Goal: Feedback & Contribution: Contribute content

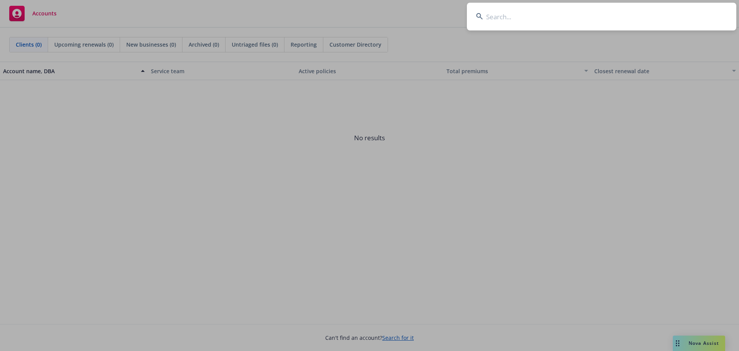
click at [500, 16] on input at bounding box center [601, 17] width 269 height 28
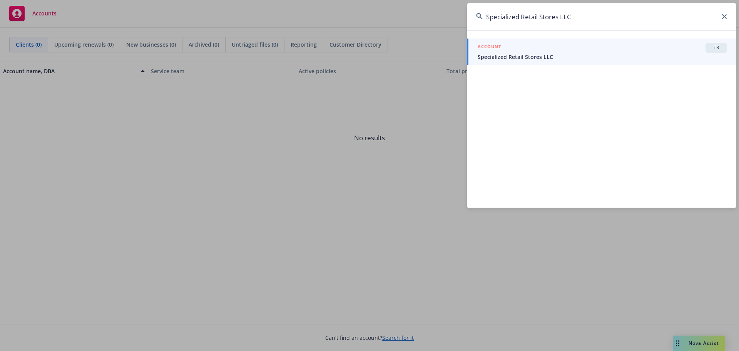
type input "Specialized Retail Stores LLC"
click at [541, 54] on span "Specialized Retail Stores LLC" at bounding box center [602, 57] width 249 height 8
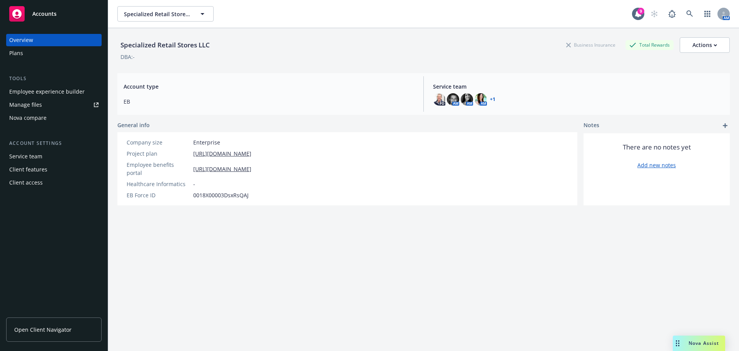
click at [15, 56] on div "Plans" at bounding box center [16, 53] width 14 height 12
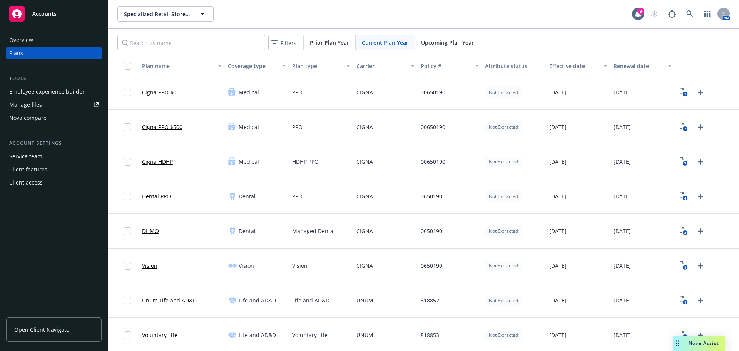
click at [446, 43] on span "Upcoming Plan Year" at bounding box center [447, 42] width 53 height 8
click at [680, 91] on icon "View Plan Documents" at bounding box center [684, 92] width 8 height 9
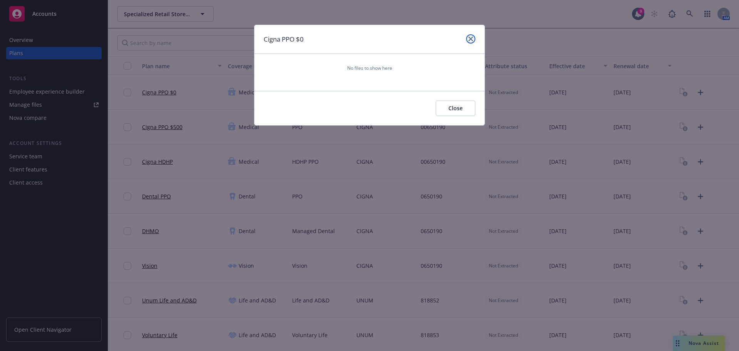
click at [470, 40] on icon "close" at bounding box center [470, 39] width 5 height 5
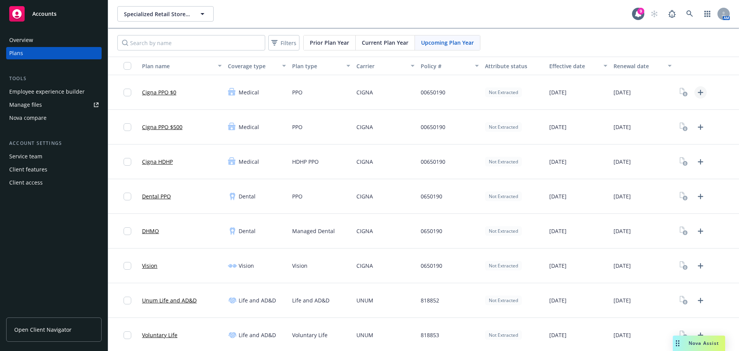
click at [698, 92] on icon "Upload Plan Documents" at bounding box center [700, 92] width 5 height 5
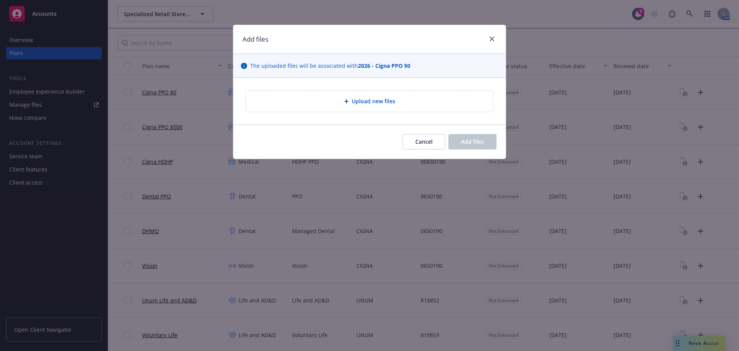
click at [378, 93] on div "Upload new files" at bounding box center [369, 100] width 247 height 21
click at [413, 101] on div "Upload new files" at bounding box center [369, 101] width 235 height 9
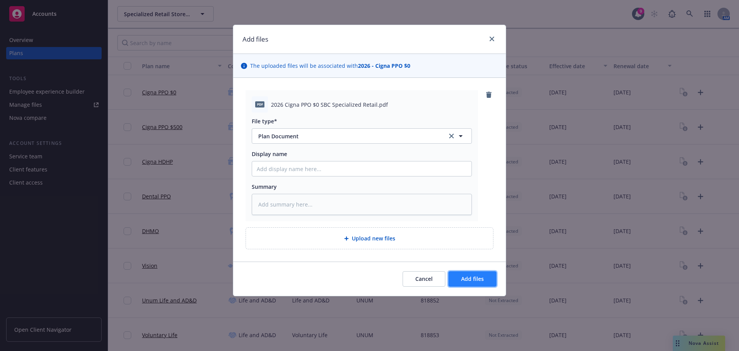
click at [477, 282] on button "Add files" at bounding box center [472, 278] width 48 height 15
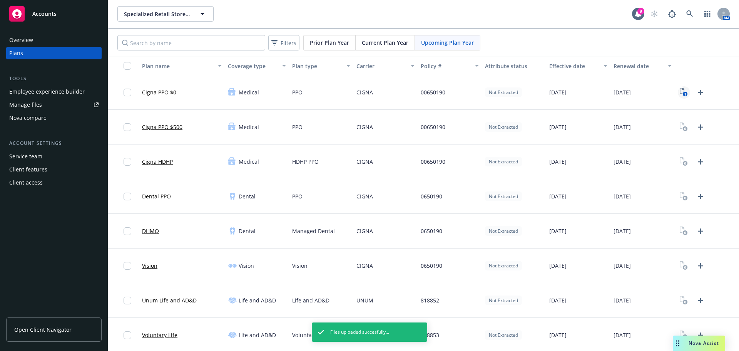
click at [683, 92] on rect "View Plan Documents" at bounding box center [685, 94] width 5 height 5
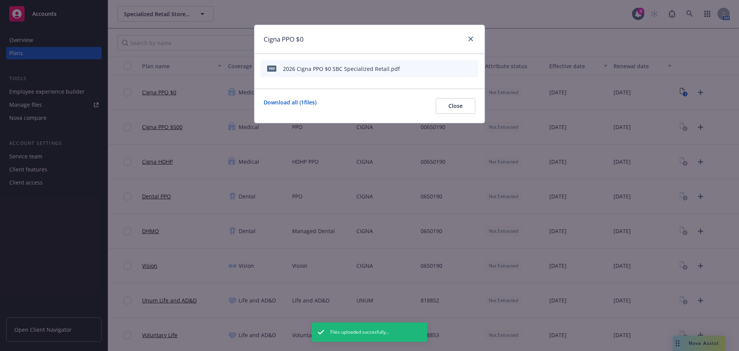
click at [432, 67] on icon "start extraction" at bounding box center [432, 68] width 9 height 9
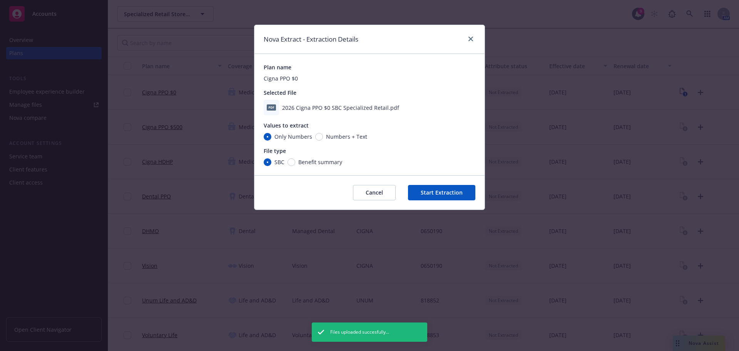
click at [447, 192] on button "Start Extraction" at bounding box center [441, 192] width 67 height 15
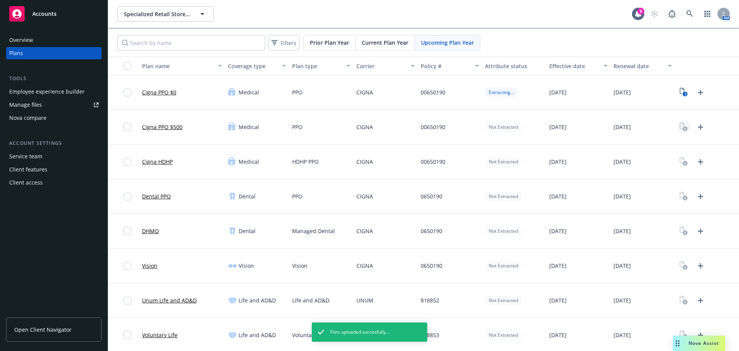
click at [683, 127] on rect "View Plan Documents" at bounding box center [685, 128] width 5 height 5
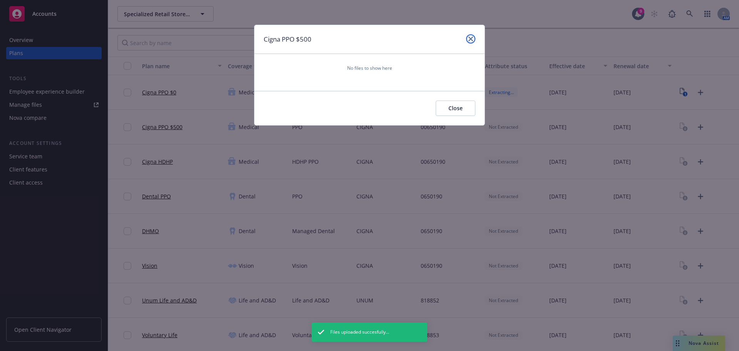
click at [470, 39] on icon "close" at bounding box center [470, 39] width 5 height 5
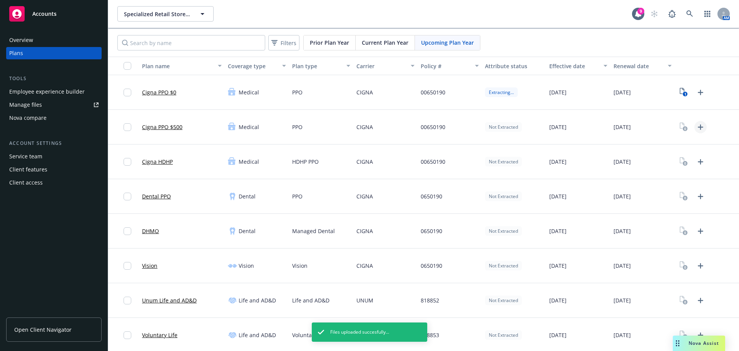
click at [696, 128] on icon "Upload Plan Documents" at bounding box center [700, 126] width 9 height 9
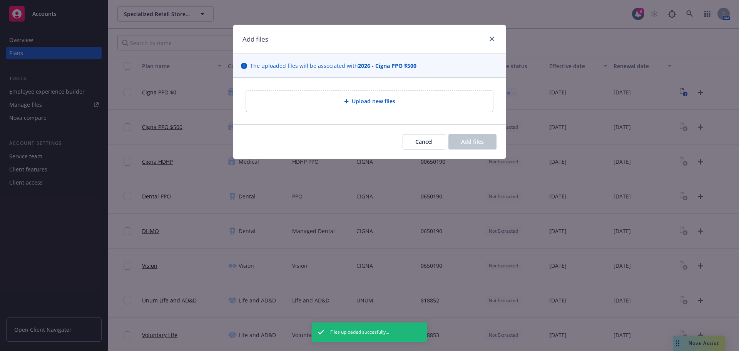
click at [374, 79] on div "Upload new files" at bounding box center [369, 101] width 272 height 47
click at [369, 105] on span "Upload new files" at bounding box center [373, 101] width 43 height 8
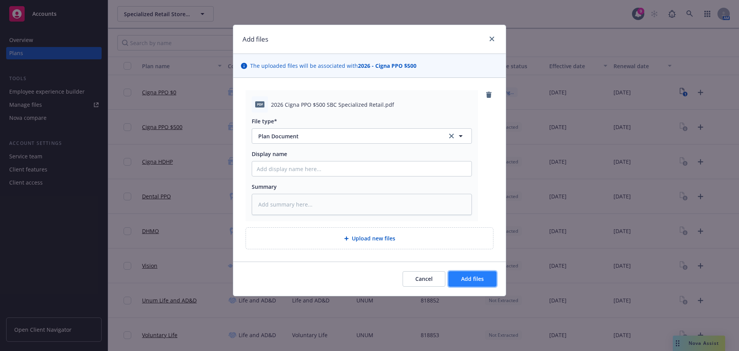
click at [477, 276] on span "Add files" at bounding box center [472, 278] width 23 height 7
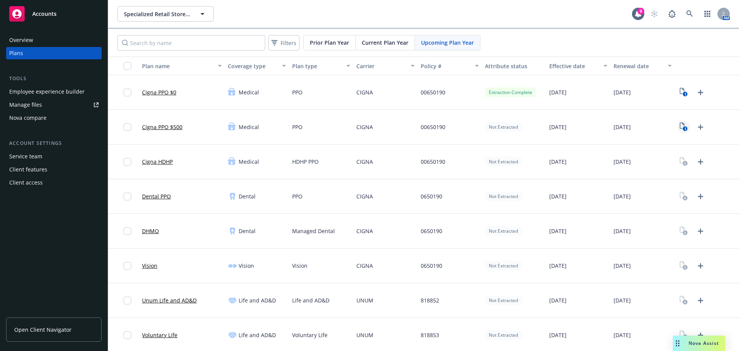
click at [684, 126] on text "1" at bounding box center [685, 128] width 2 height 5
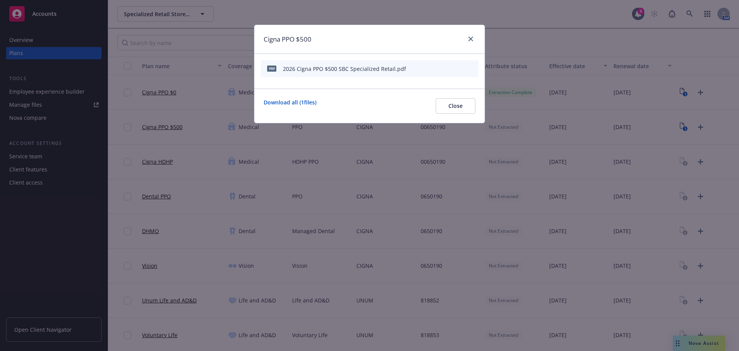
click at [433, 69] on icon "start extraction" at bounding box center [432, 68] width 9 height 9
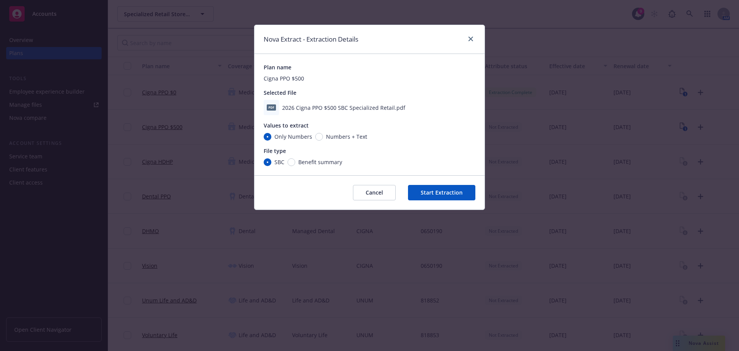
click at [443, 190] on button "Start Extraction" at bounding box center [441, 192] width 67 height 15
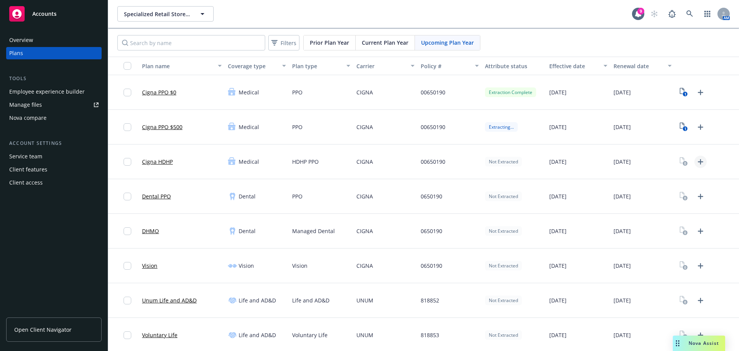
click at [696, 161] on icon "Upload Plan Documents" at bounding box center [700, 161] width 9 height 9
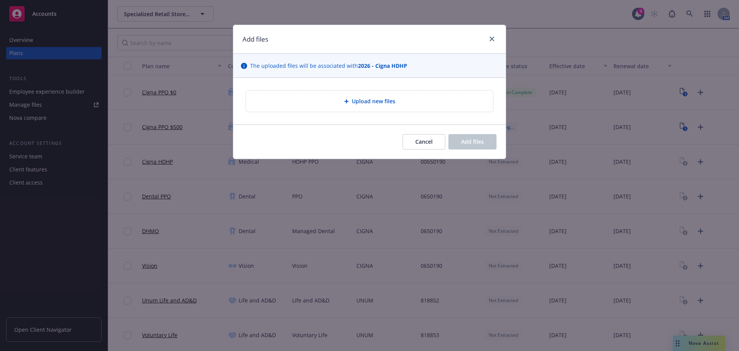
click at [386, 103] on span "Upload new files" at bounding box center [373, 101] width 43 height 8
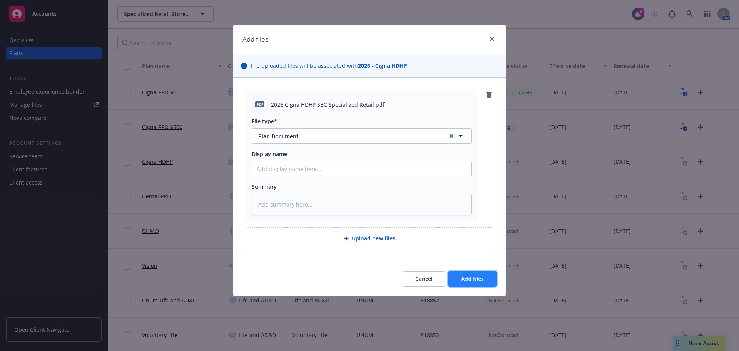
click at [480, 281] on span "Add files" at bounding box center [472, 278] width 23 height 7
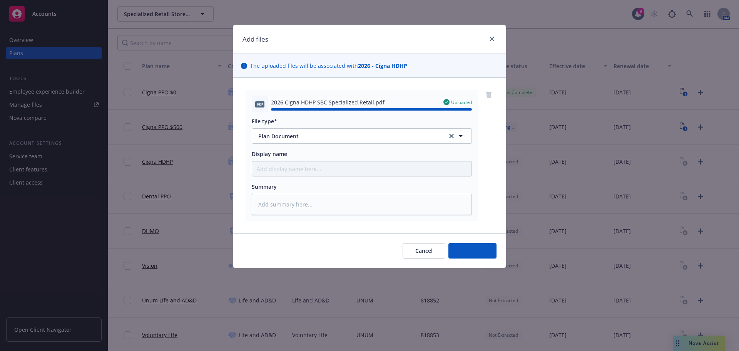
type textarea "x"
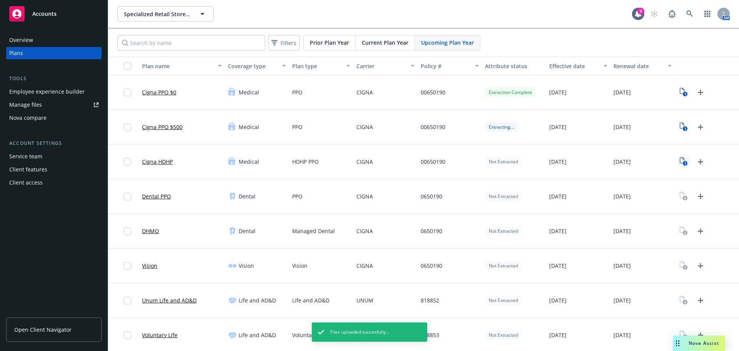
click at [680, 162] on icon "1" at bounding box center [684, 161] width 8 height 9
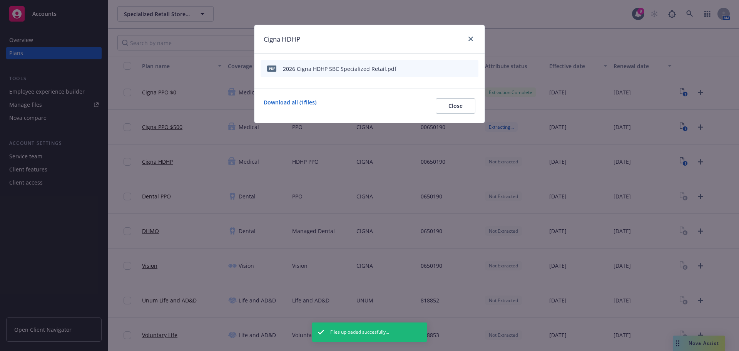
click at [435, 65] on icon "start extraction" at bounding box center [432, 68] width 9 height 9
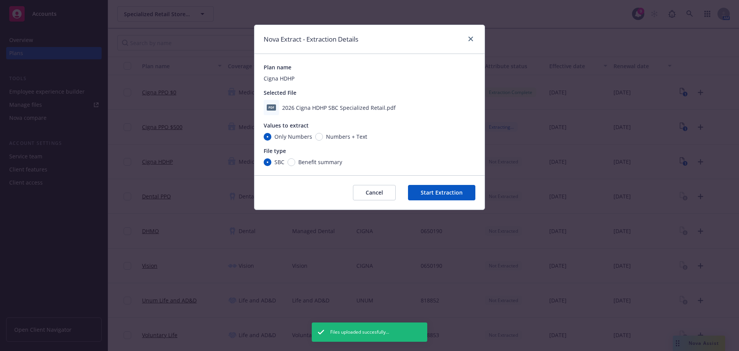
click at [456, 192] on button "Start Extraction" at bounding box center [441, 192] width 67 height 15
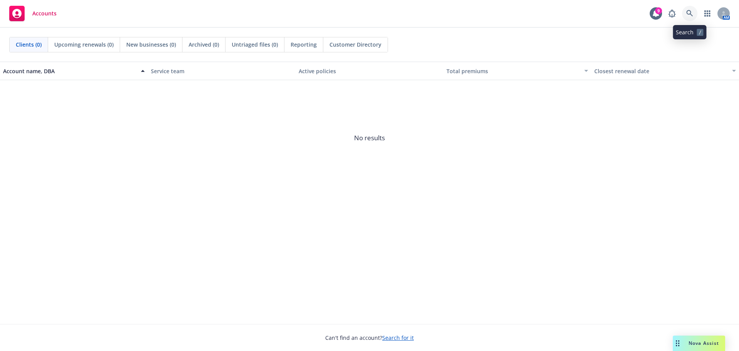
click at [682, 13] on link at bounding box center [689, 13] width 15 height 15
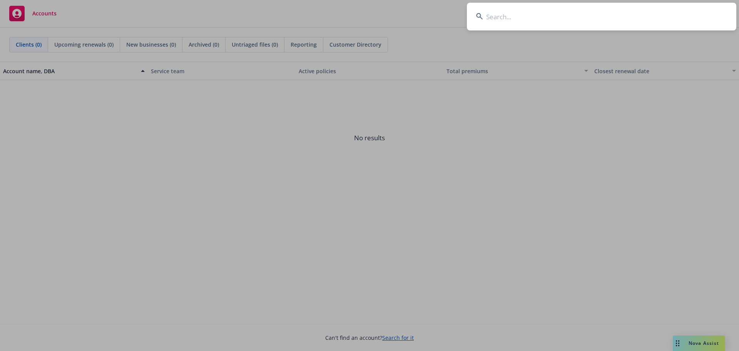
click at [500, 13] on input at bounding box center [601, 17] width 269 height 28
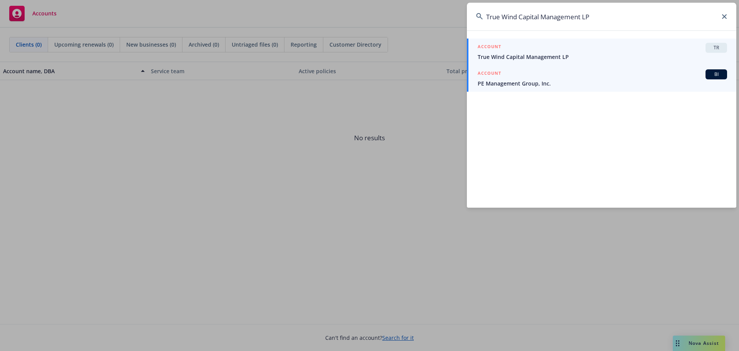
type input "True Wind Capital Management LP"
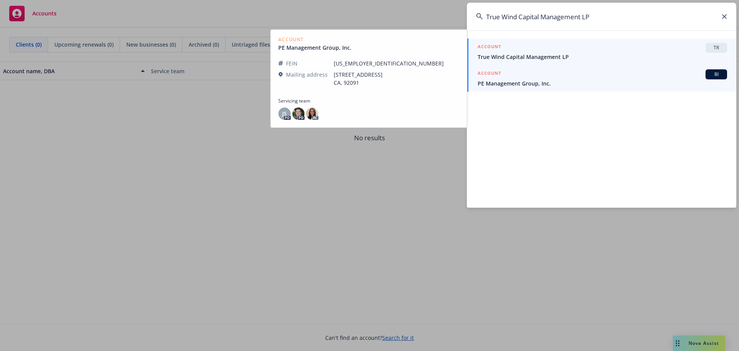
click at [551, 51] on div "ACCOUNT TR" at bounding box center [602, 48] width 249 height 10
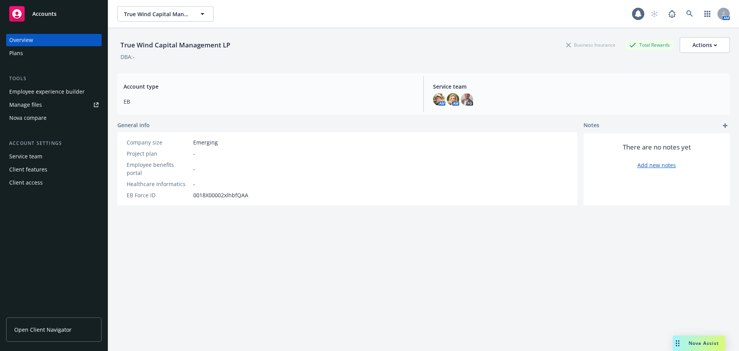
click at [20, 57] on div "Plans" at bounding box center [16, 53] width 14 height 12
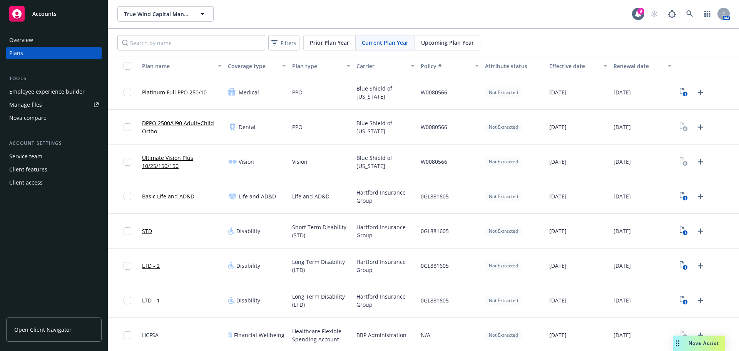
click at [445, 41] on span "Upcoming Plan Year" at bounding box center [447, 42] width 53 height 8
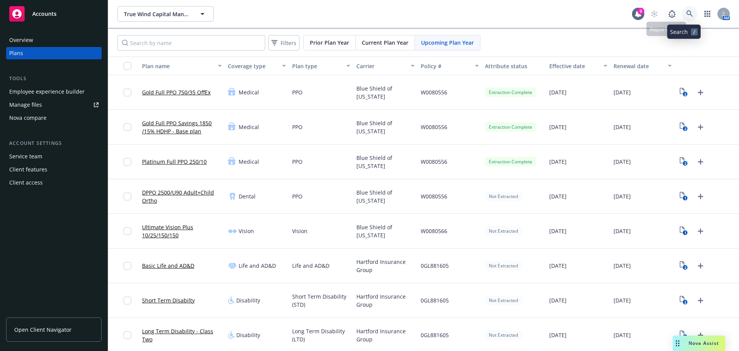
click at [682, 16] on link at bounding box center [689, 13] width 15 height 15
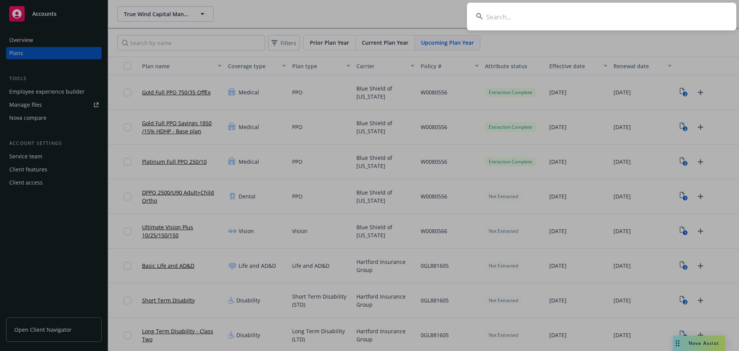
click at [498, 14] on input at bounding box center [601, 17] width 269 height 28
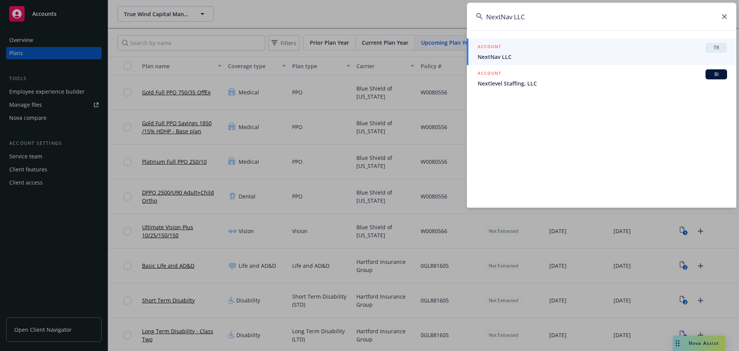
type input "NextNav LLC"
click at [522, 48] on div "ACCOUNT TR" at bounding box center [602, 48] width 249 height 10
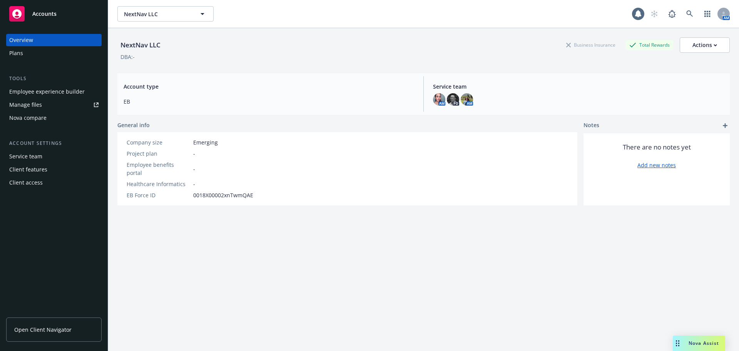
click at [20, 53] on div "Plans" at bounding box center [16, 53] width 14 height 12
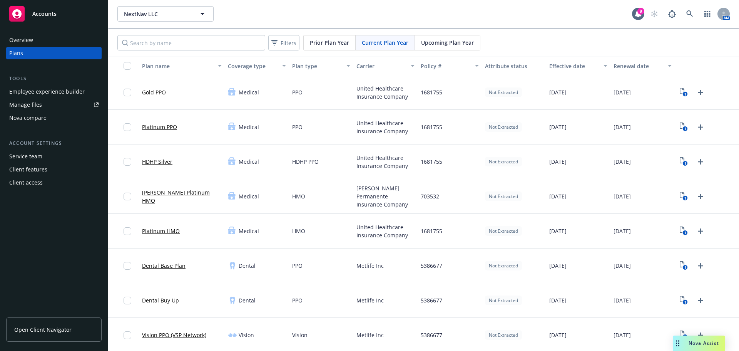
click at [451, 44] on span "Upcoming Plan Year" at bounding box center [447, 42] width 53 height 8
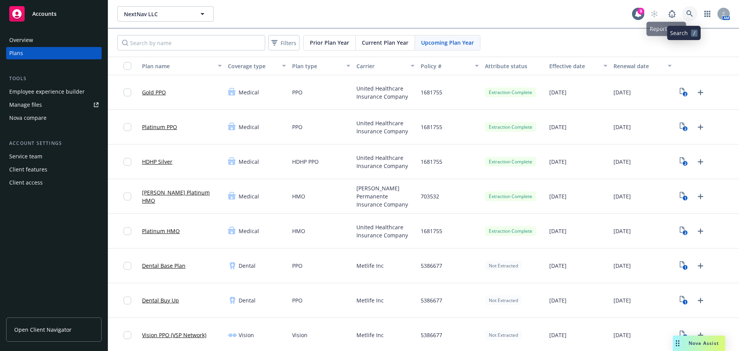
click at [686, 13] on icon at bounding box center [689, 13] width 7 height 7
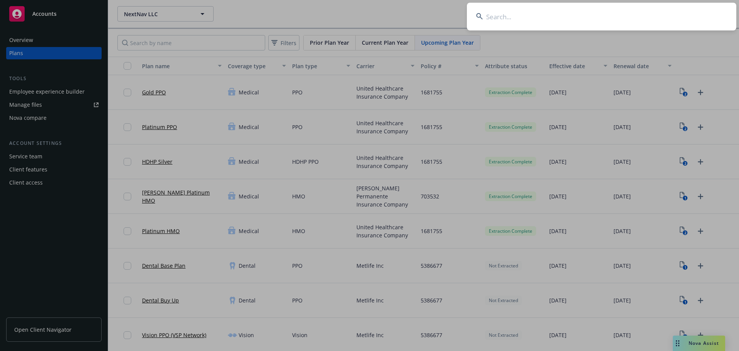
click at [496, 17] on input at bounding box center [601, 17] width 269 height 28
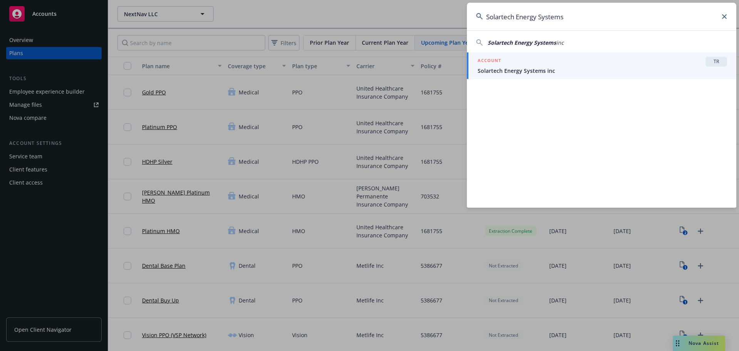
type input "Solartech Energy Systems"
click at [542, 63] on div "ACCOUNT TR" at bounding box center [602, 62] width 249 height 10
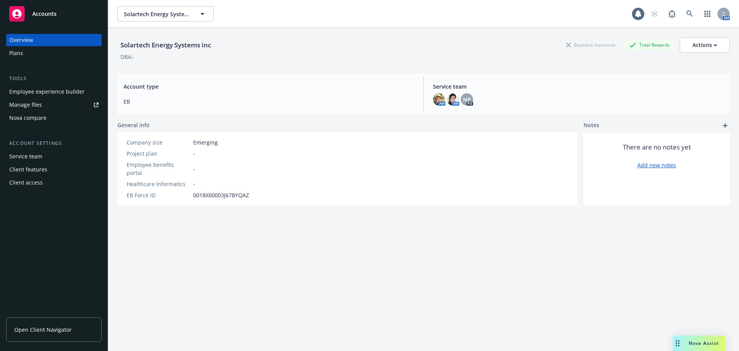
click at [44, 56] on div "Plans" at bounding box center [53, 53] width 89 height 12
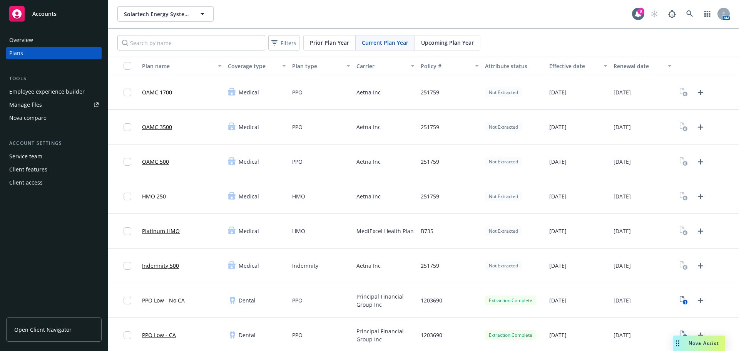
click at [443, 45] on span "Upcoming Plan Year" at bounding box center [447, 42] width 53 height 8
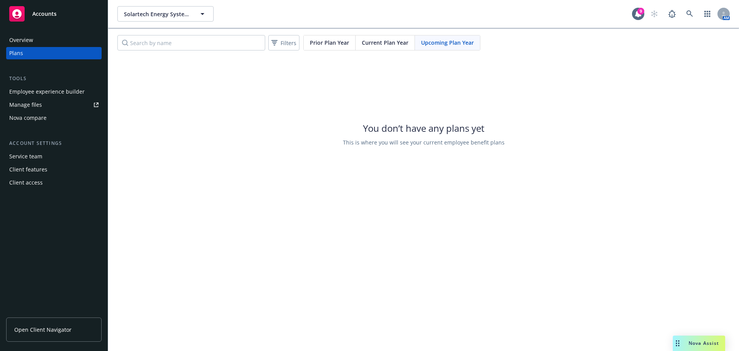
click at [375, 43] on span "Current Plan Year" at bounding box center [385, 42] width 47 height 8
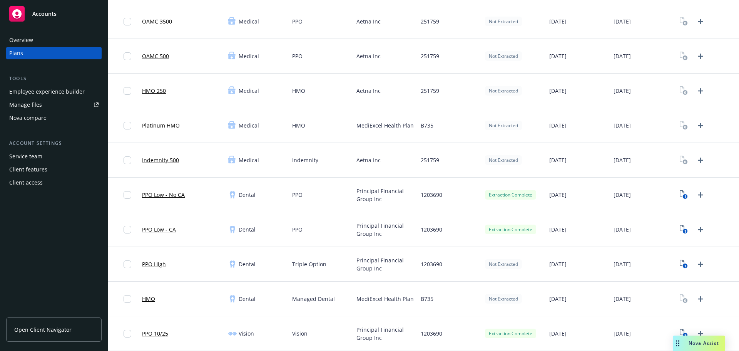
scroll to position [115, 0]
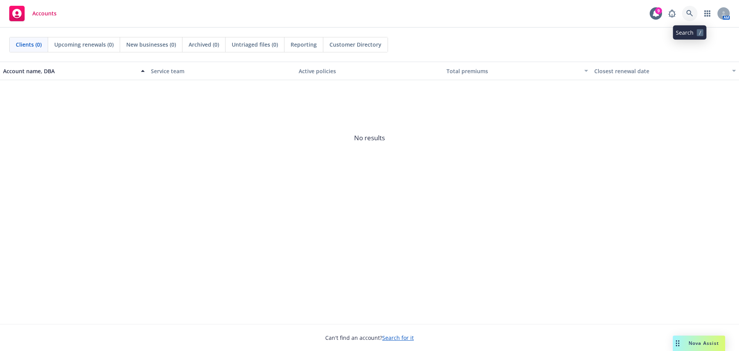
click at [690, 11] on icon at bounding box center [689, 13] width 7 height 7
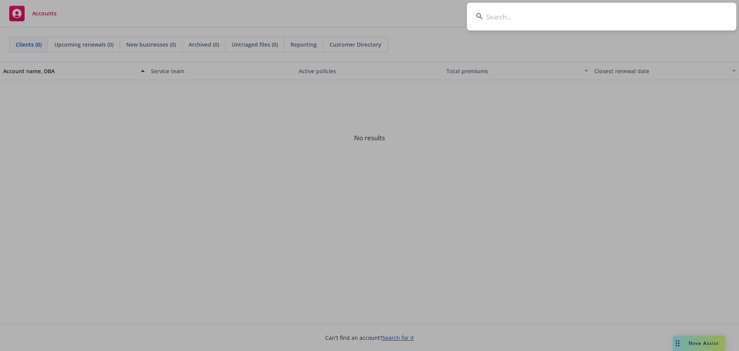
click at [504, 15] on input at bounding box center [601, 17] width 269 height 28
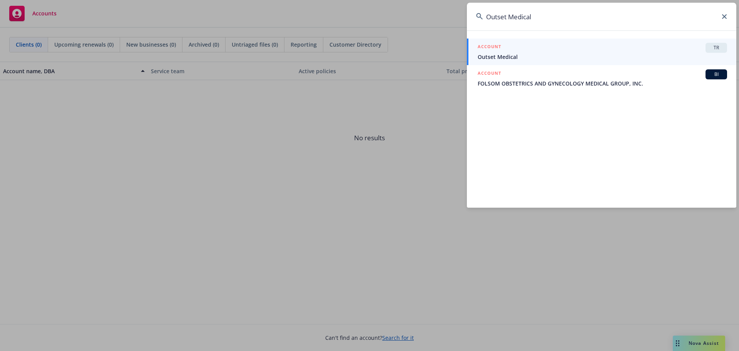
type input "Outset Medical"
click at [515, 54] on span "Outset Medical" at bounding box center [602, 57] width 249 height 8
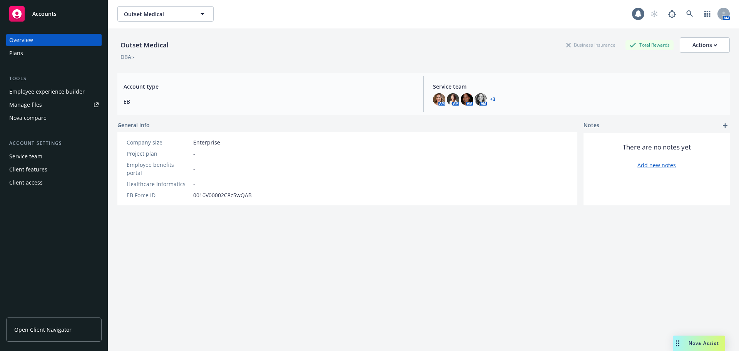
click at [14, 48] on div "Plans" at bounding box center [16, 53] width 14 height 12
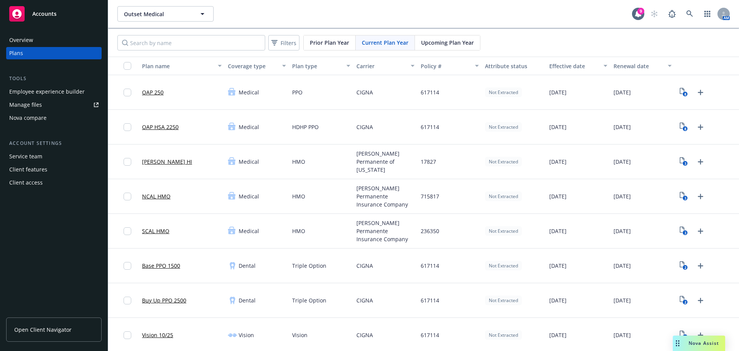
click at [432, 43] on span "Upcoming Plan Year" at bounding box center [447, 42] width 53 height 8
click at [689, 12] on link at bounding box center [689, 13] width 15 height 15
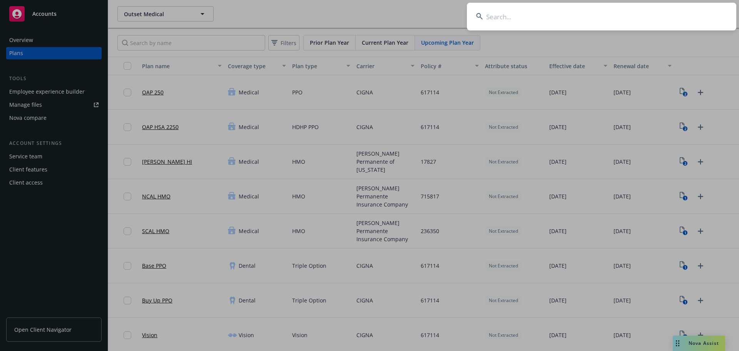
click at [528, 17] on input at bounding box center [601, 17] width 269 height 28
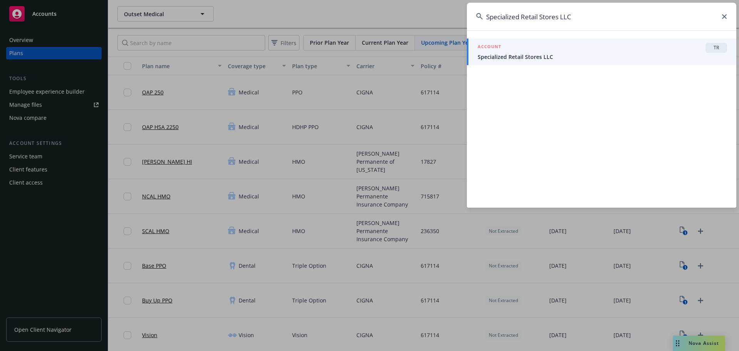
type input "Specialized Retail Stores LLC"
click at [530, 52] on div "ACCOUNT TR" at bounding box center [602, 48] width 249 height 10
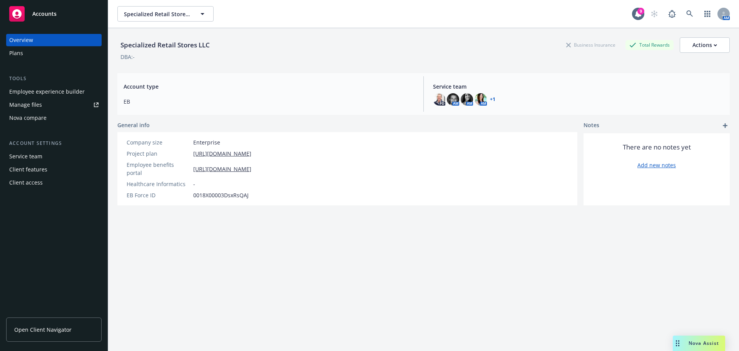
click at [20, 48] on div "Plans" at bounding box center [16, 53] width 14 height 12
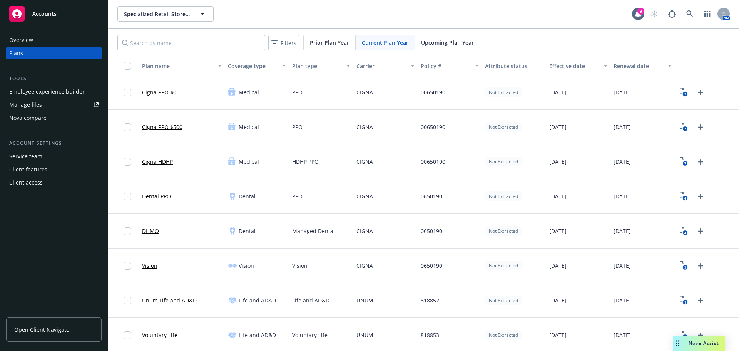
click at [443, 41] on span "Upcoming Plan Year" at bounding box center [447, 42] width 53 height 8
click at [698, 194] on icon "Upload Plan Documents" at bounding box center [700, 196] width 9 height 9
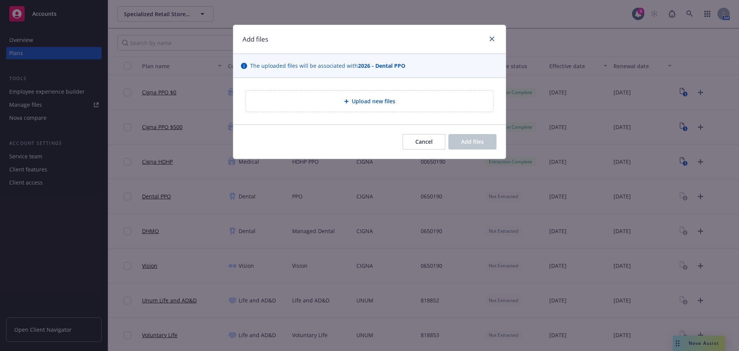
click at [378, 102] on span "Upload new files" at bounding box center [373, 101] width 43 height 8
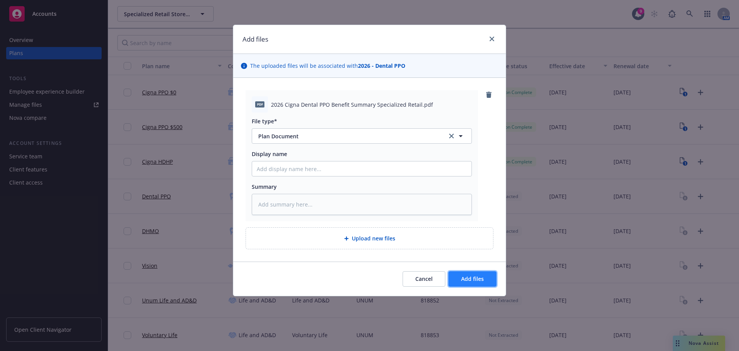
click at [472, 279] on span "Add files" at bounding box center [472, 278] width 23 height 7
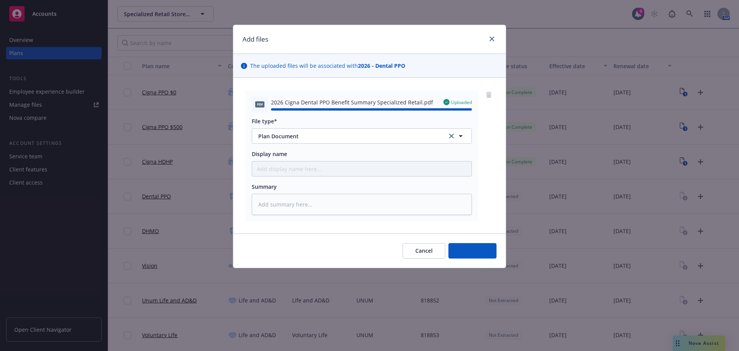
type textarea "x"
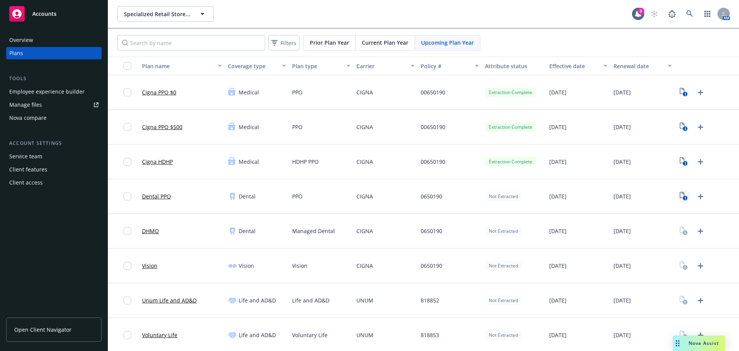
click at [680, 195] on icon "View Plan Documents" at bounding box center [682, 195] width 5 height 6
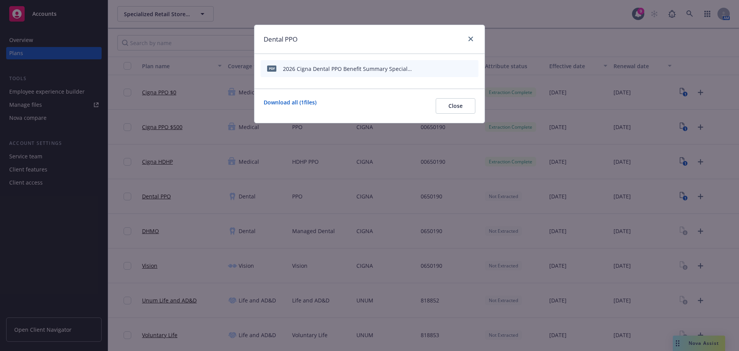
click at [433, 70] on icon "start extraction" at bounding box center [432, 68] width 9 height 9
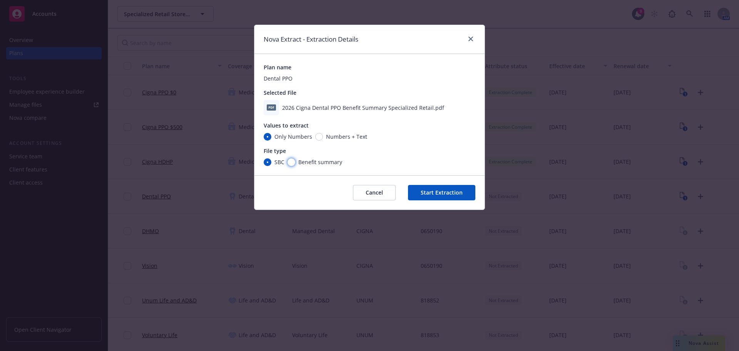
click at [293, 163] on input "Benefit summary" at bounding box center [292, 162] width 8 height 8
radio input "true"
click at [459, 196] on button "Start Extraction" at bounding box center [441, 192] width 67 height 15
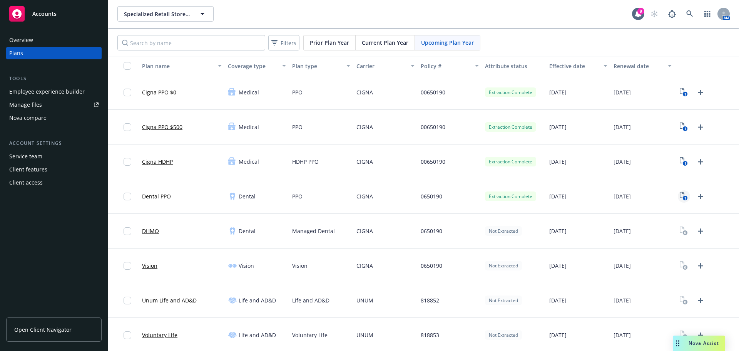
click at [680, 194] on icon "View Plan Documents" at bounding box center [682, 195] width 5 height 6
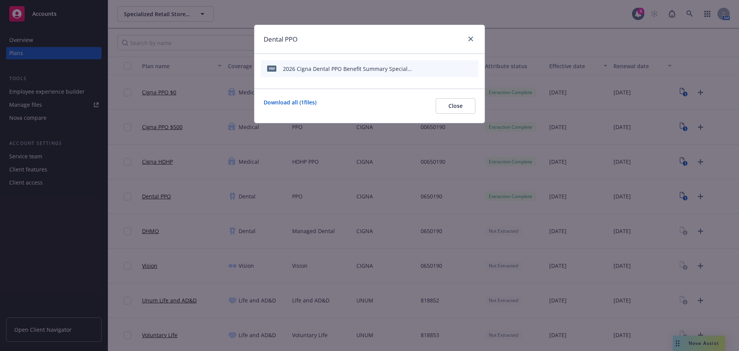
click at [462, 67] on icon "preview file" at bounding box center [458, 67] width 7 height 5
click at [470, 39] on icon "close" at bounding box center [470, 39] width 5 height 5
